Goal: Information Seeking & Learning: Check status

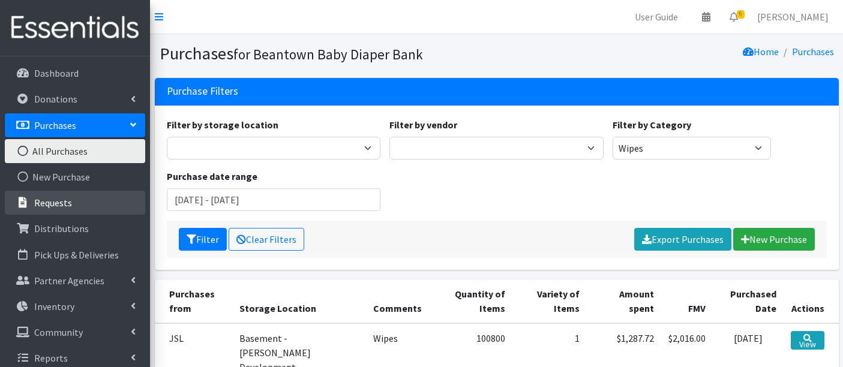
scroll to position [200, 0]
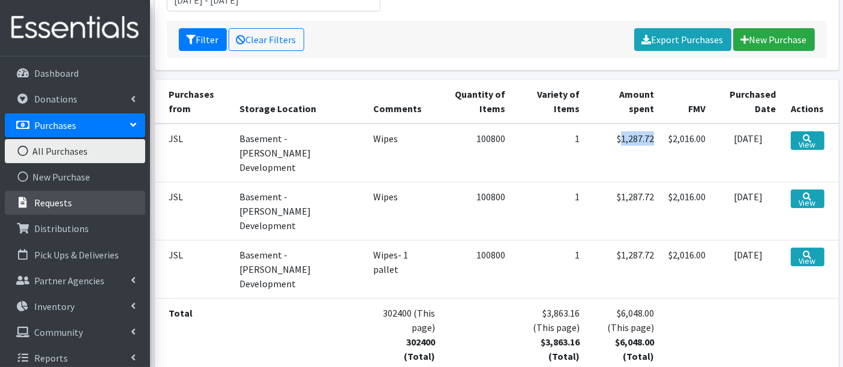
click at [39, 201] on p "Requests" at bounding box center [53, 203] width 38 height 12
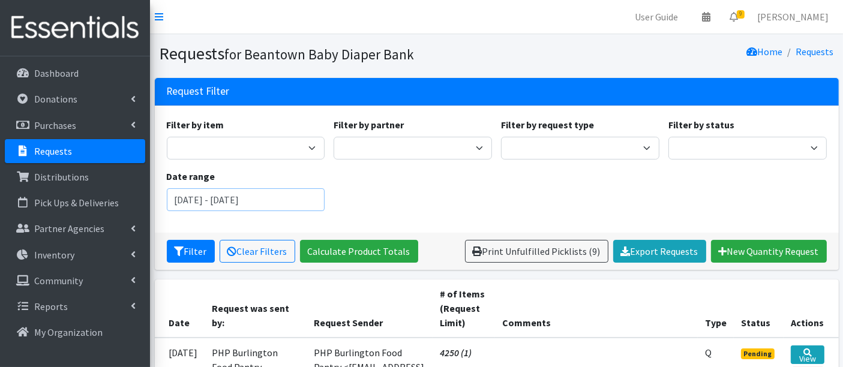
click at [202, 194] on input "July 8, 2025 - October 8, 2025" at bounding box center [246, 200] width 158 height 23
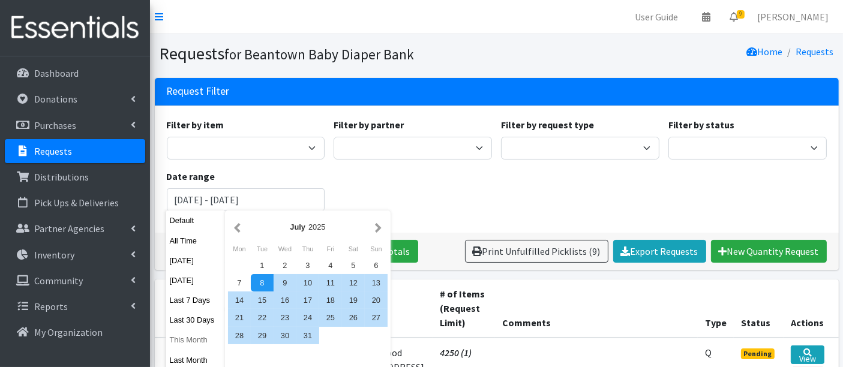
click at [190, 339] on button "This Month" at bounding box center [195, 339] width 59 height 17
type input "September 1, 2025 - September 30, 2025"
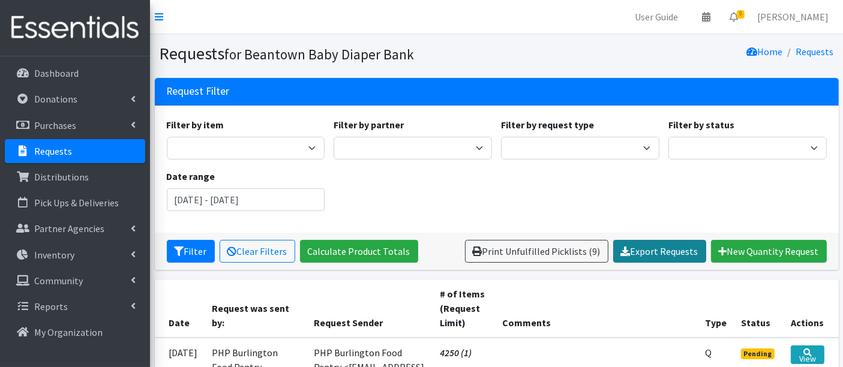
click at [640, 251] on link "Export Requests" at bounding box center [660, 251] width 93 height 23
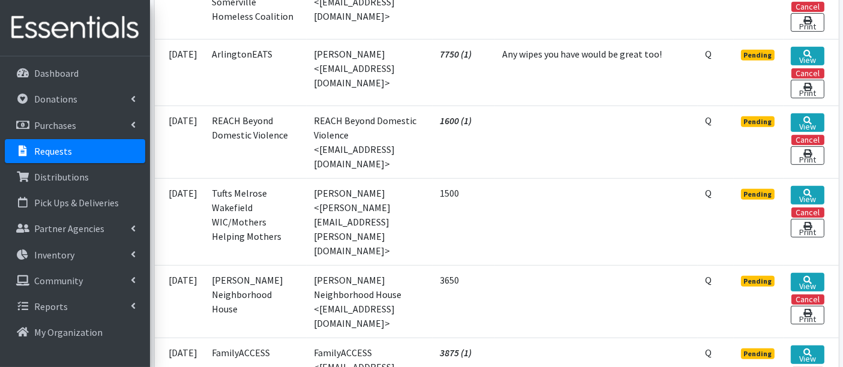
scroll to position [133, 0]
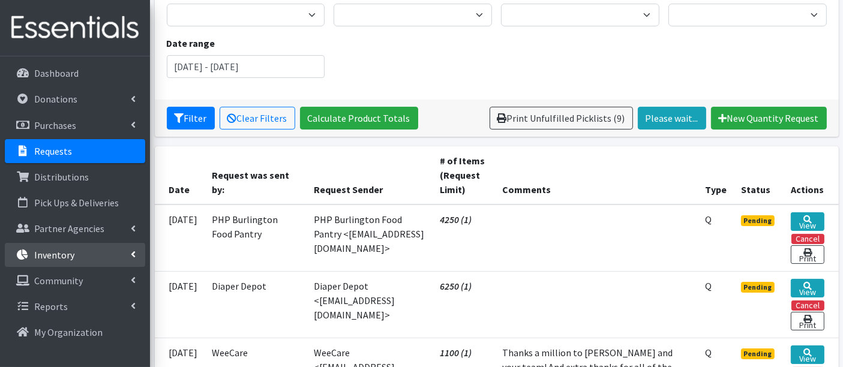
click at [56, 261] on link "Inventory" at bounding box center [75, 255] width 140 height 24
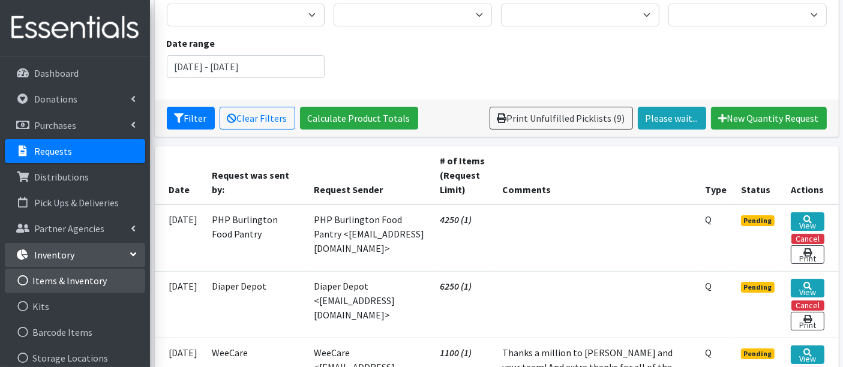
click at [58, 280] on link "Items & Inventory" at bounding box center [75, 281] width 140 height 24
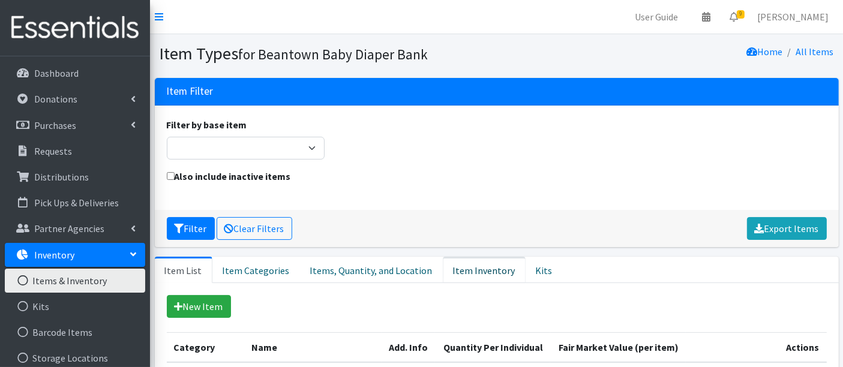
click at [461, 273] on link "Item Inventory" at bounding box center [484, 270] width 83 height 26
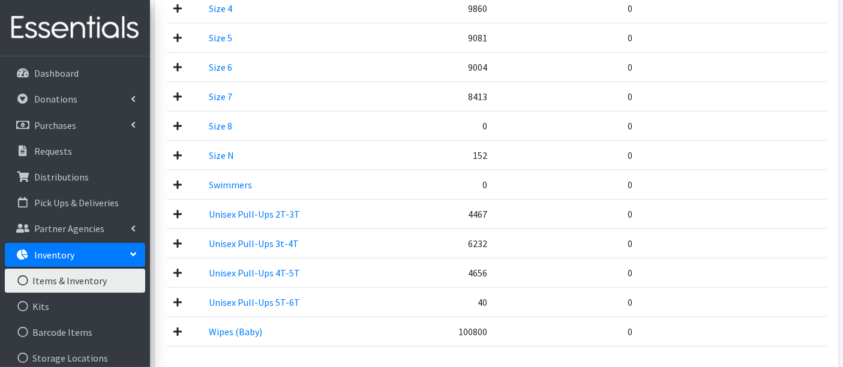
scroll to position [830, 0]
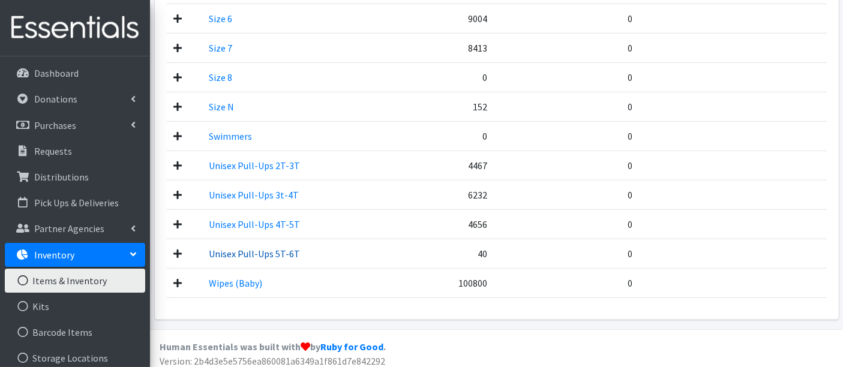
click at [238, 249] on link "Unisex Pull-Ups 5T-6T" at bounding box center [254, 254] width 91 height 12
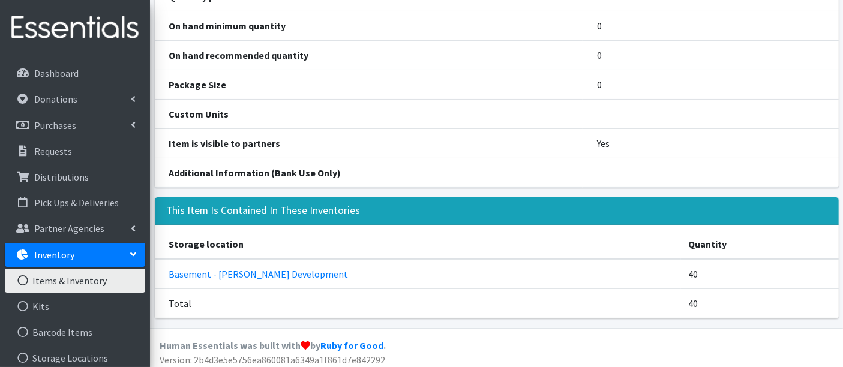
scroll to position [217, 0]
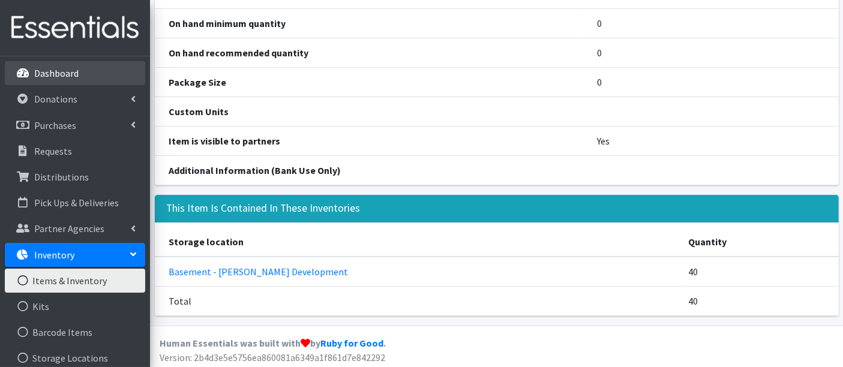
click at [55, 74] on p "Dashboard" at bounding box center [56, 73] width 44 height 12
